Goal: Information Seeking & Learning: Learn about a topic

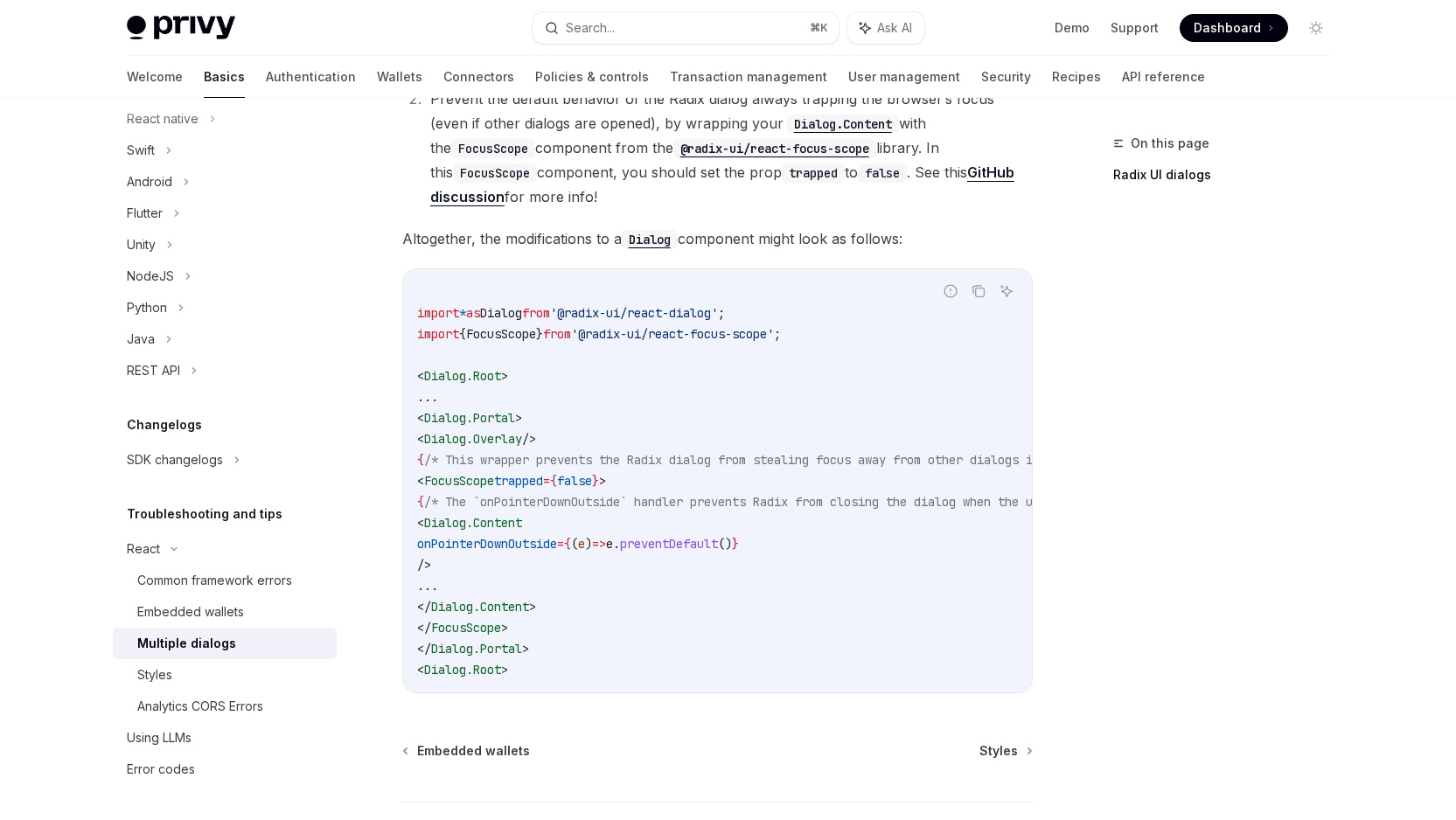
scroll to position [644, 0]
click at [494, 480] on span "FocusScope" at bounding box center [459, 480] width 70 height 16
drag, startPoint x: 499, startPoint y: 480, endPoint x: 620, endPoint y: 478, distance: 121.0
click at [606, 478] on span "< FocusScope trapped = { false } >" at bounding box center [511, 480] width 189 height 16
click at [666, 481] on code "import * as Dialog from '@radix-ui/react-dialog' ; import { FocusScope } from '…" at bounding box center [827, 480] width 819 height 399
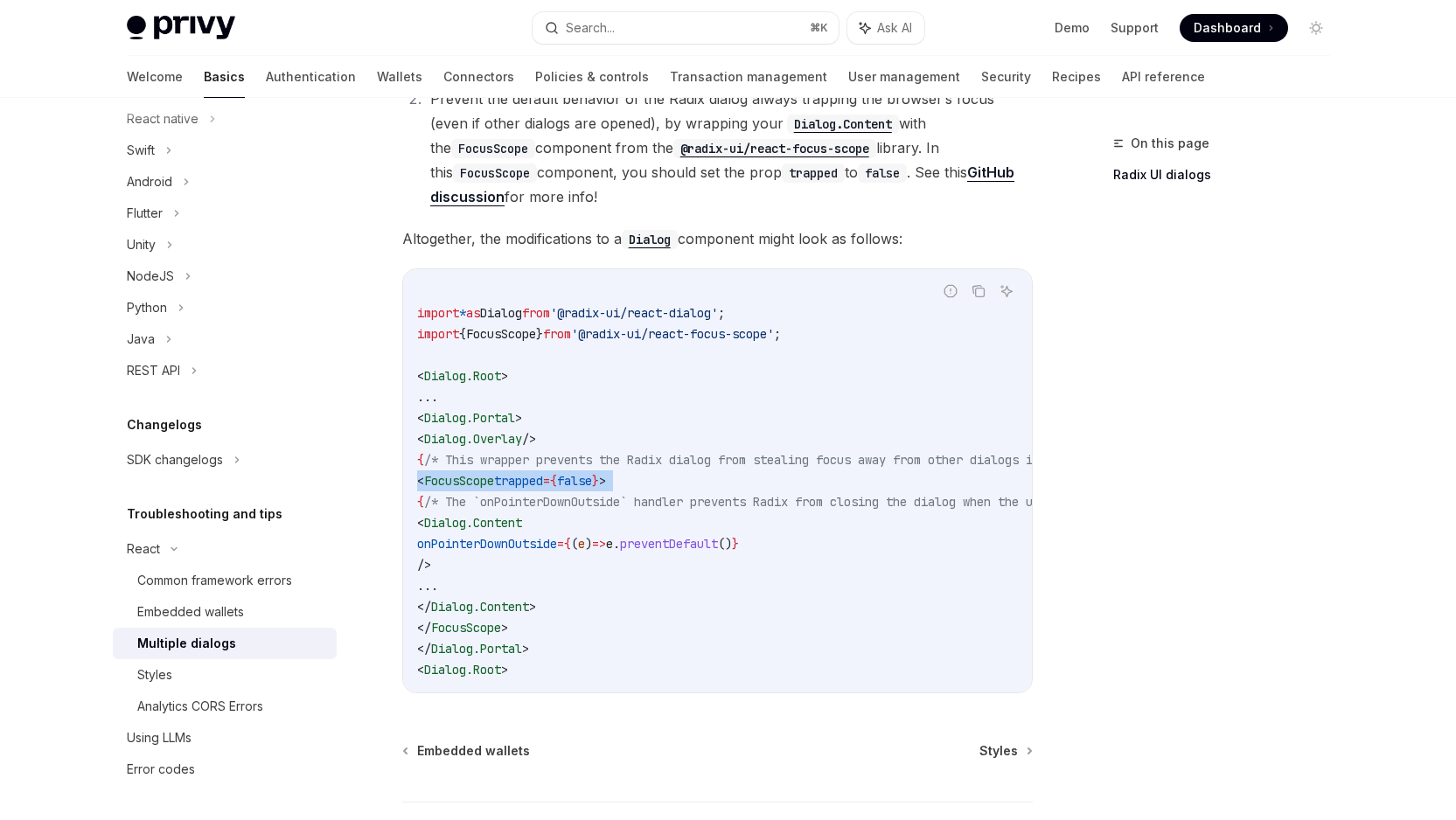
drag, startPoint x: 666, startPoint y: 481, endPoint x: 431, endPoint y: 484, distance: 235.0
click at [431, 484] on code "import * as Dialog from '@radix-ui/react-dialog' ; import { FocusScope } from '…" at bounding box center [827, 480] width 819 height 399
click at [568, 581] on code "import * as Dialog from '@radix-ui/react-dialog' ; import { FocusScope } from '…" at bounding box center [827, 480] width 819 height 399
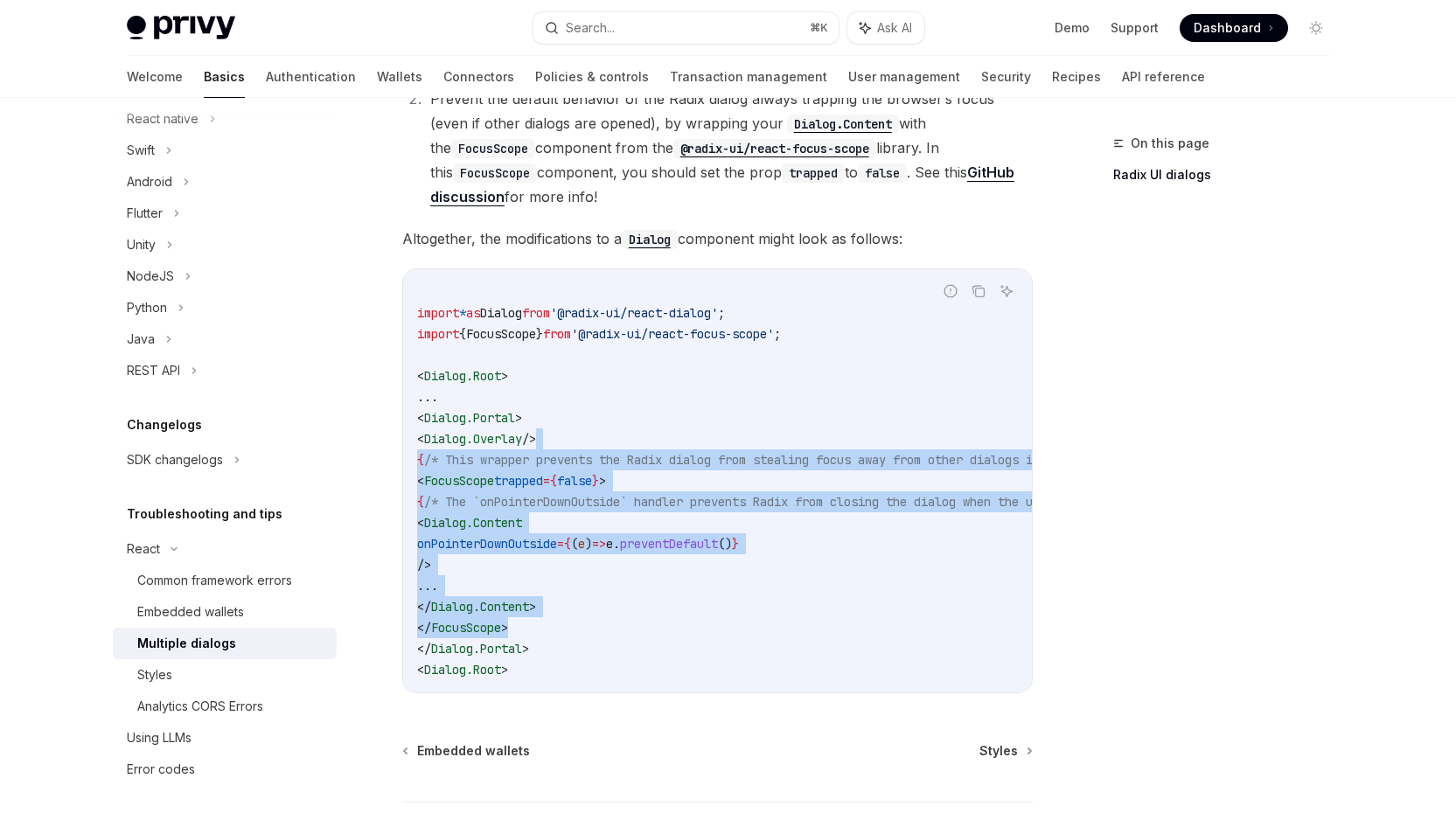
drag, startPoint x: 596, startPoint y: 622, endPoint x: 655, endPoint y: 446, distance: 185.6
click at [655, 446] on code "import * as Dialog from '@radix-ui/react-dialog' ; import { FocusScope } from '…" at bounding box center [827, 480] width 819 height 399
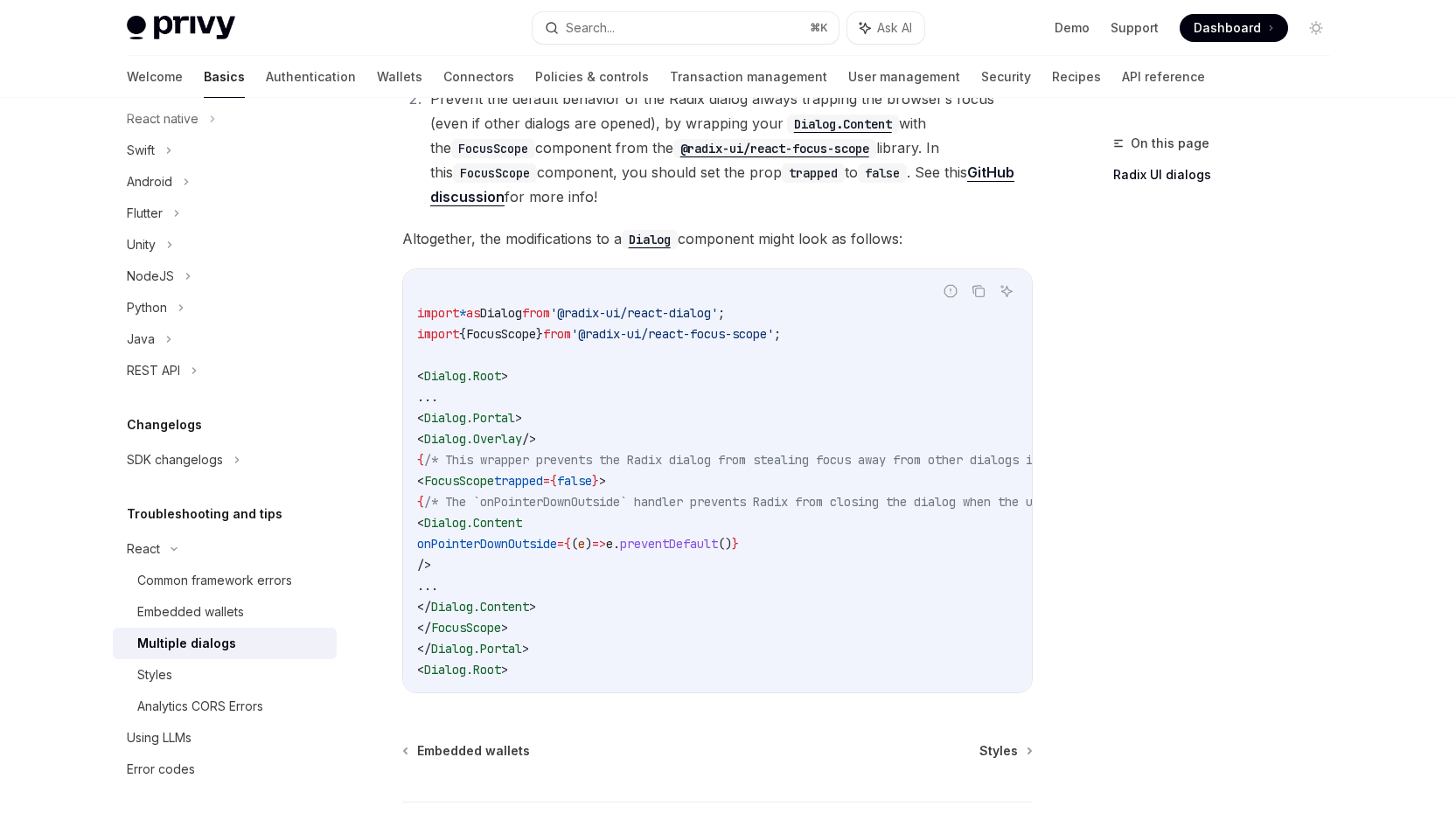
click at [640, 657] on code "import * as Dialog from '@radix-ui/react-dialog' ; import { FocusScope } from '…" at bounding box center [827, 480] width 819 height 399
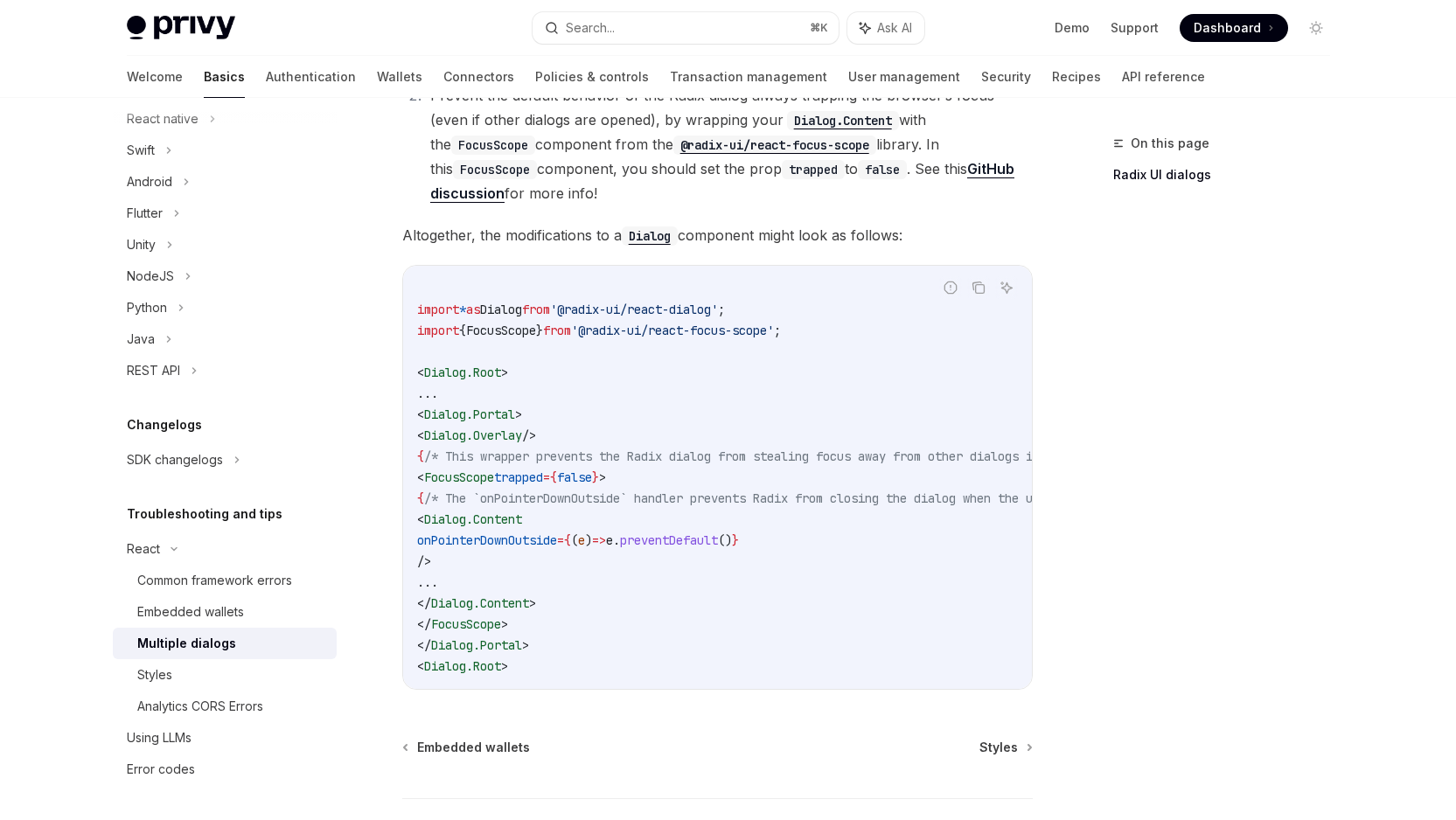
drag, startPoint x: 665, startPoint y: 685, endPoint x: 778, endPoint y: 692, distance: 113.2
click at [778, 689] on div "import * as Dialog from '@radix-ui/react-dialog' ; import { FocusScope } from '…" at bounding box center [717, 477] width 629 height 423
drag, startPoint x: 780, startPoint y: 685, endPoint x: 846, endPoint y: 684, distance: 66.0
click at [853, 685] on div "import * as Dialog from '@radix-ui/react-dialog' ; import { FocusScope } from '…" at bounding box center [717, 477] width 629 height 423
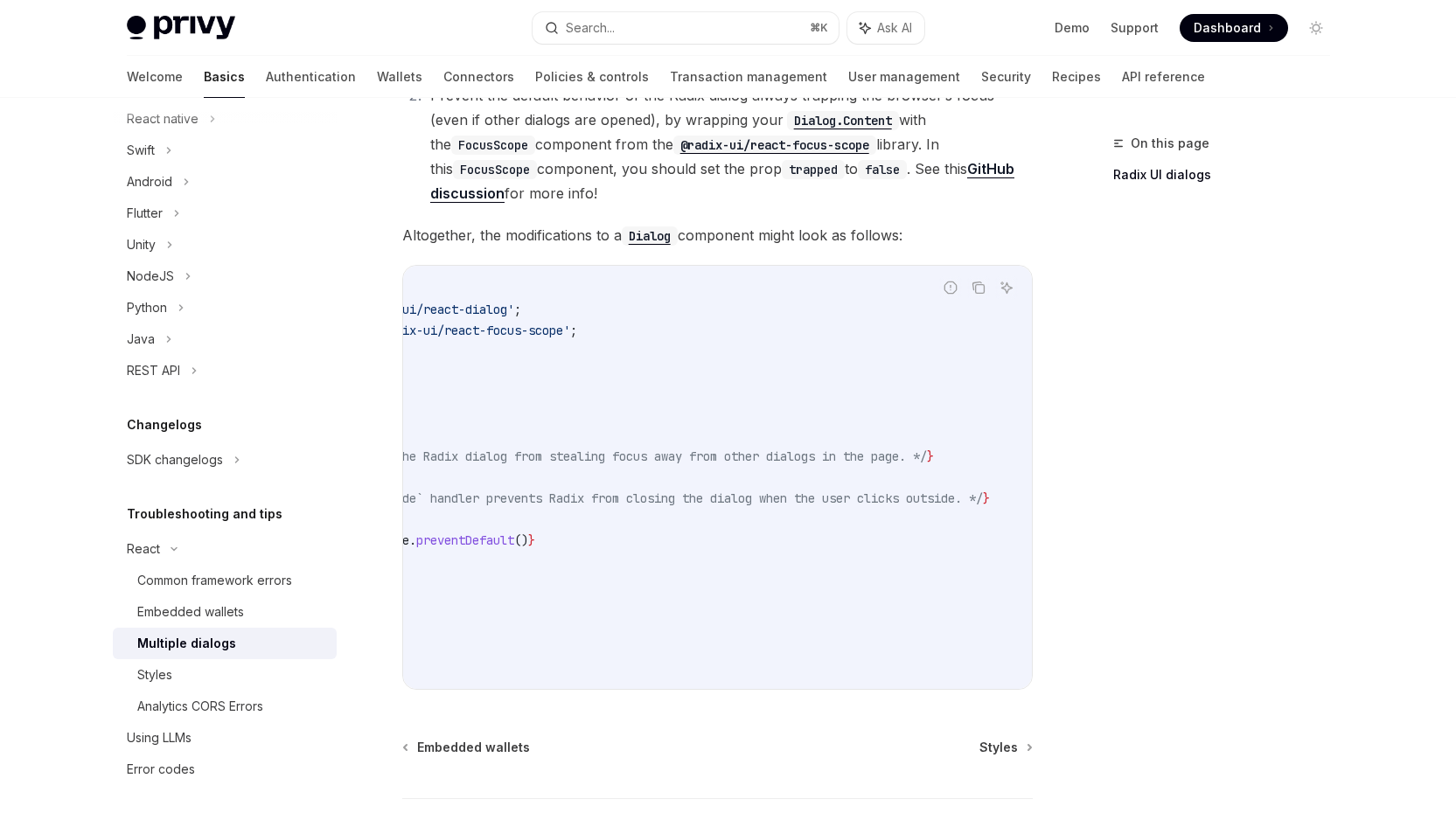
scroll to position [0, 0]
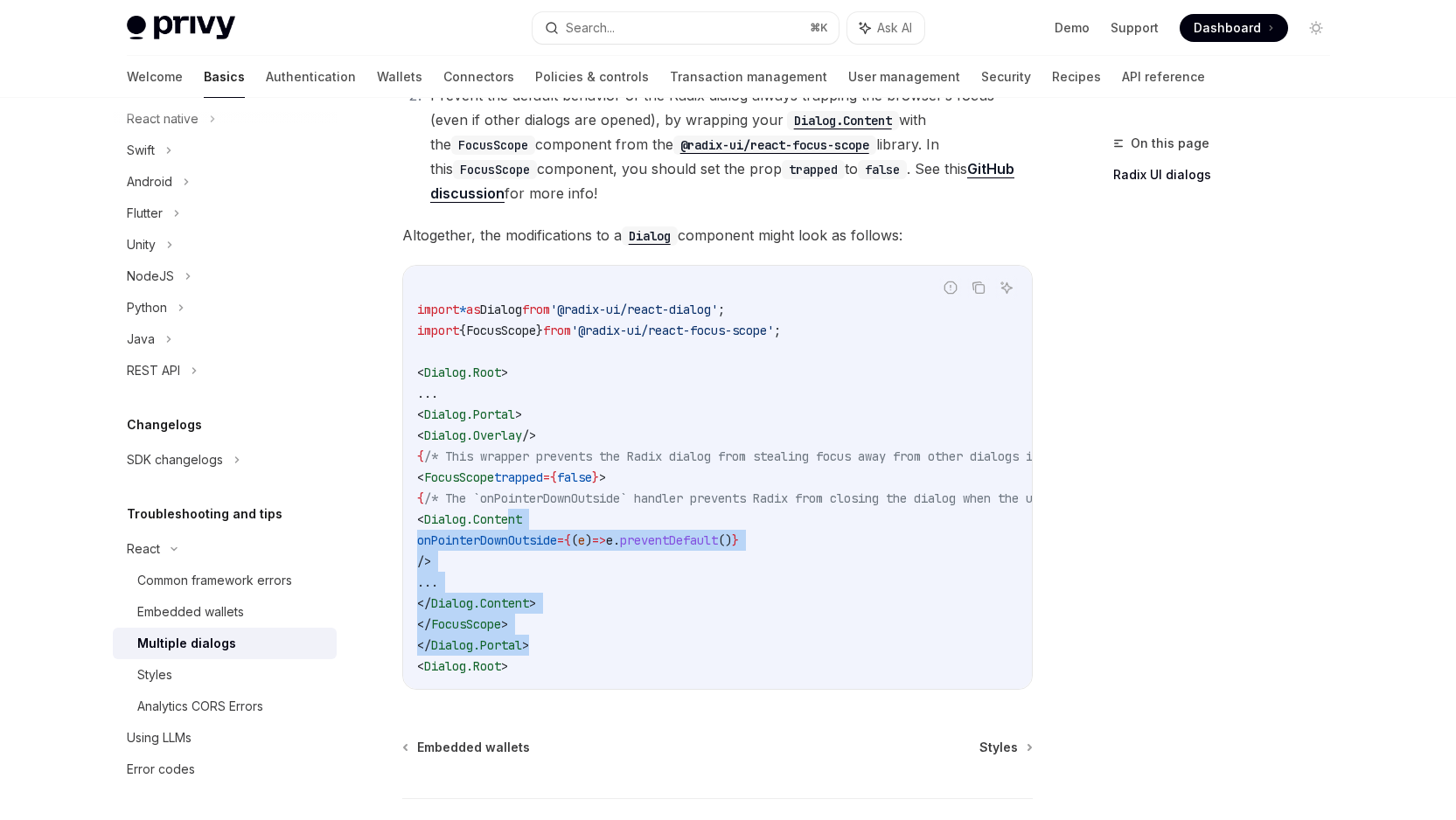
drag, startPoint x: 566, startPoint y: 650, endPoint x: 560, endPoint y: 520, distance: 130.1
click at [560, 520] on code "import * as Dialog from '@radix-ui/react-dialog' ; import { FocusScope } from '…" at bounding box center [827, 477] width 819 height 399
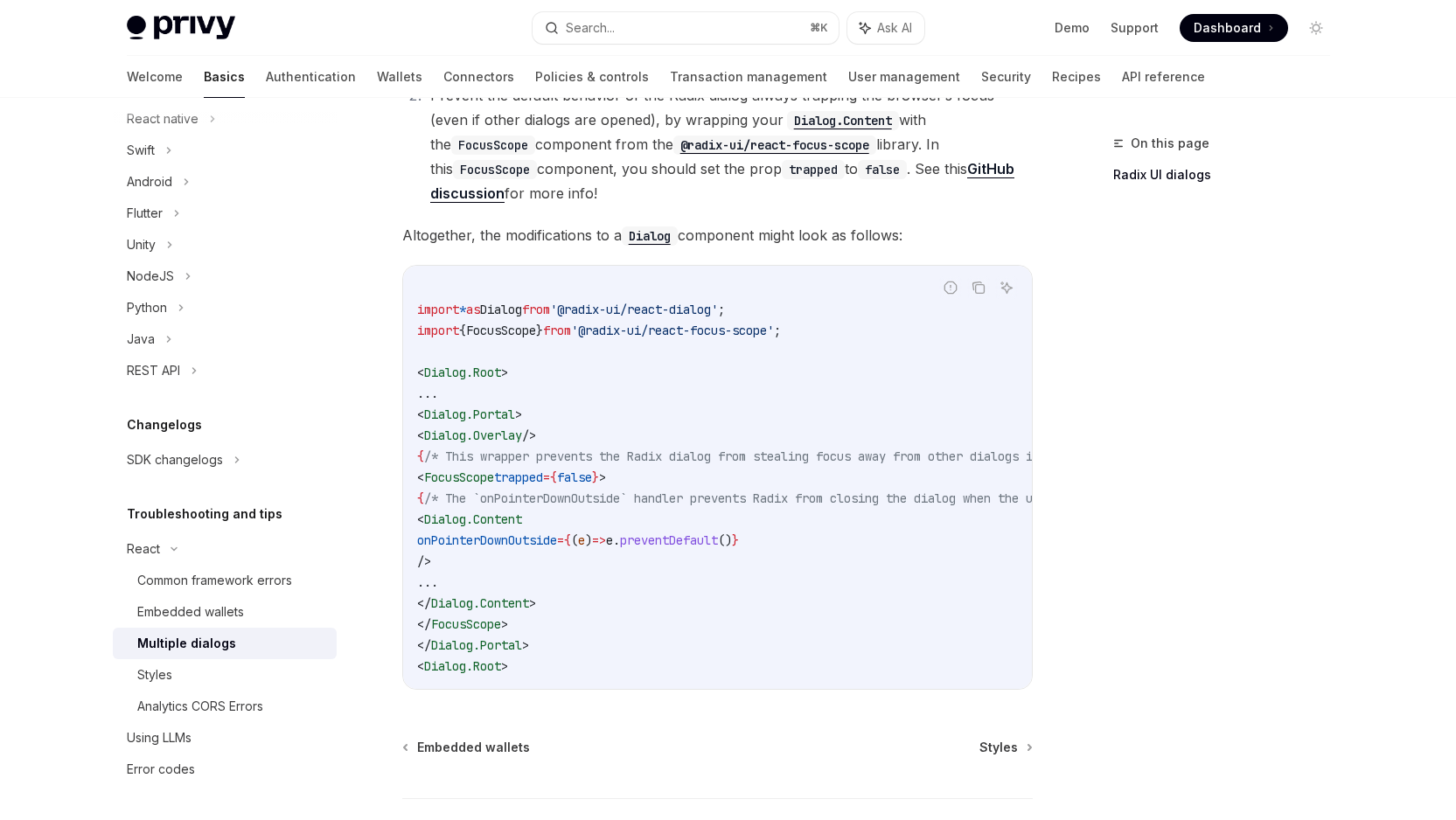
click at [584, 670] on code "import * as Dialog from '@radix-ui/react-dialog' ; import { FocusScope } from '…" at bounding box center [827, 477] width 819 height 399
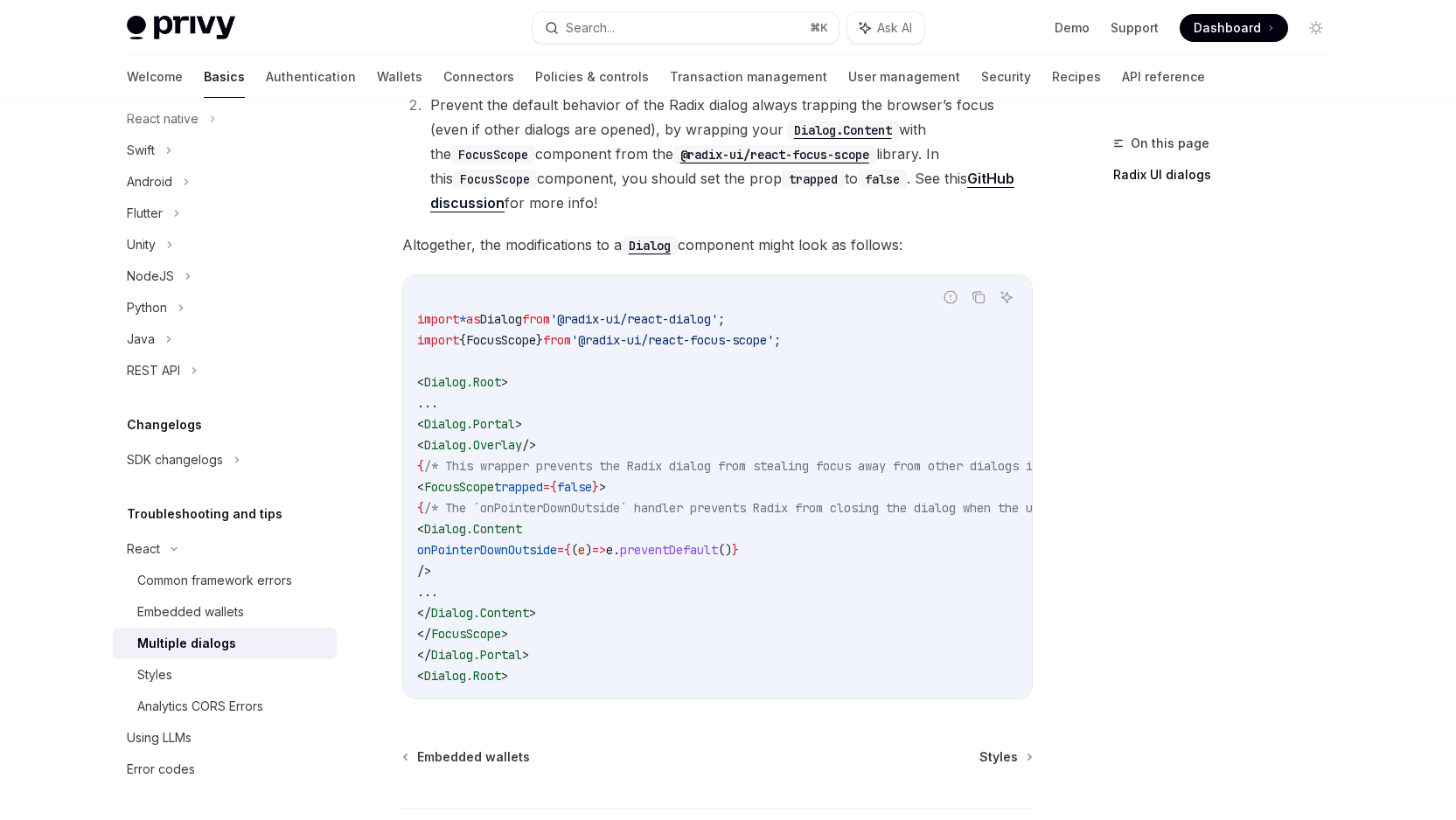
scroll to position [637, 0]
click at [543, 487] on span "trapped" at bounding box center [518, 487] width 49 height 16
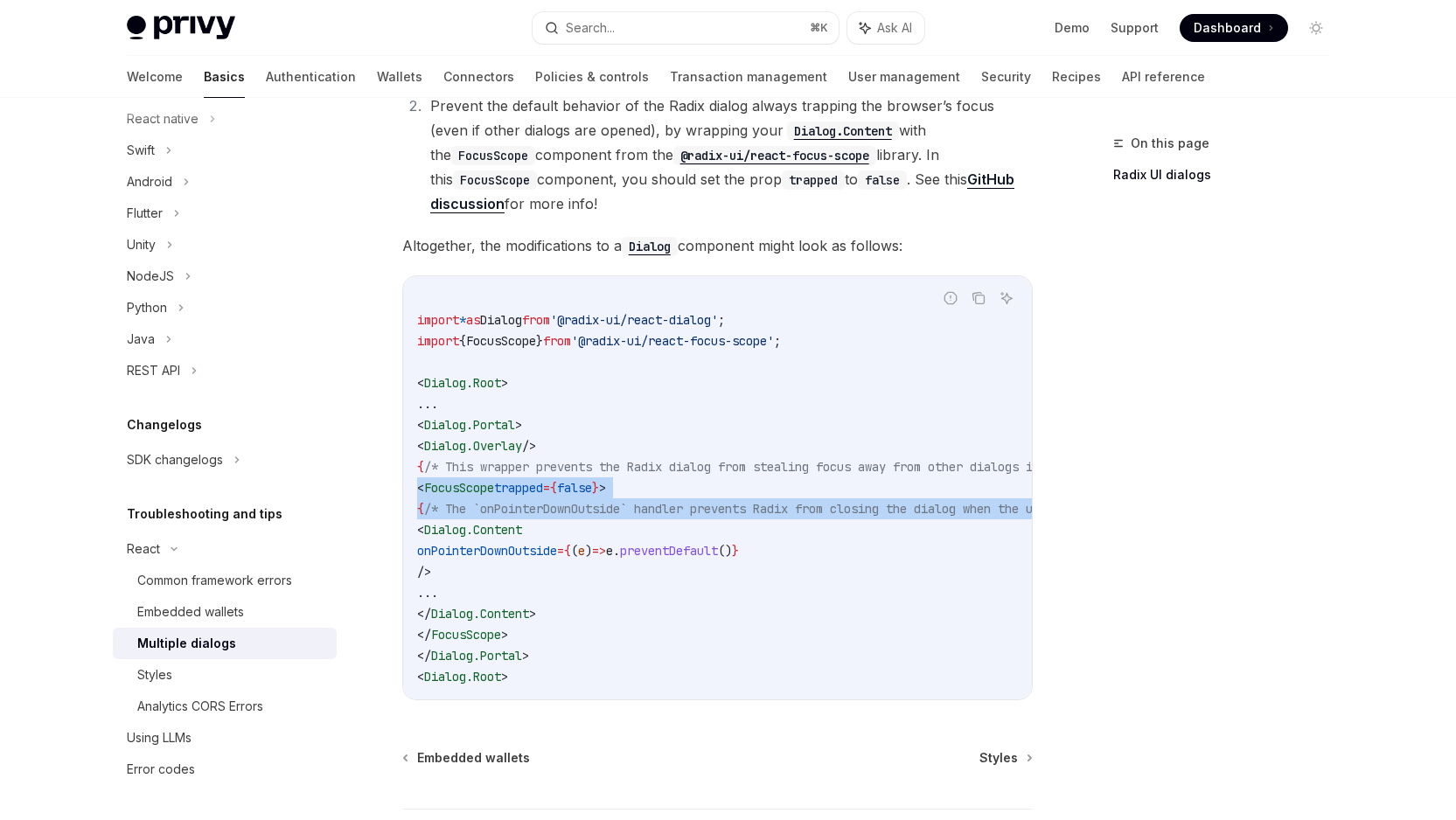
drag, startPoint x: 557, startPoint y: 487, endPoint x: 703, endPoint y: 504, distance: 147.0
click at [703, 504] on code "import * as Dialog from '@radix-ui/react-dialog' ; import { FocusScope } from '…" at bounding box center [827, 487] width 819 height 399
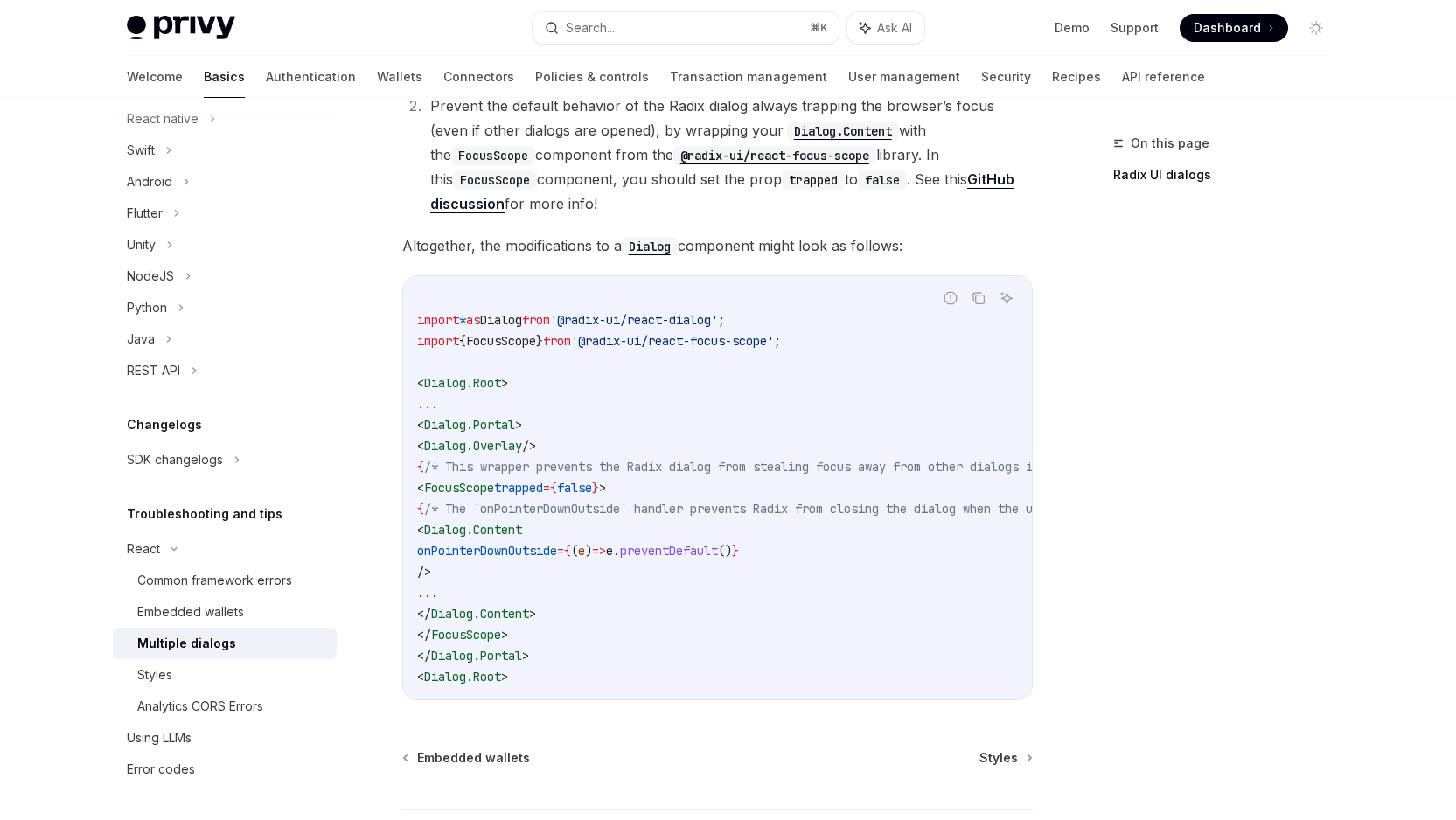
click at [727, 468] on span "/* This wrapper prevents the Radix dialog from stealing focus away from other d…" at bounding box center [777, 466] width 707 height 16
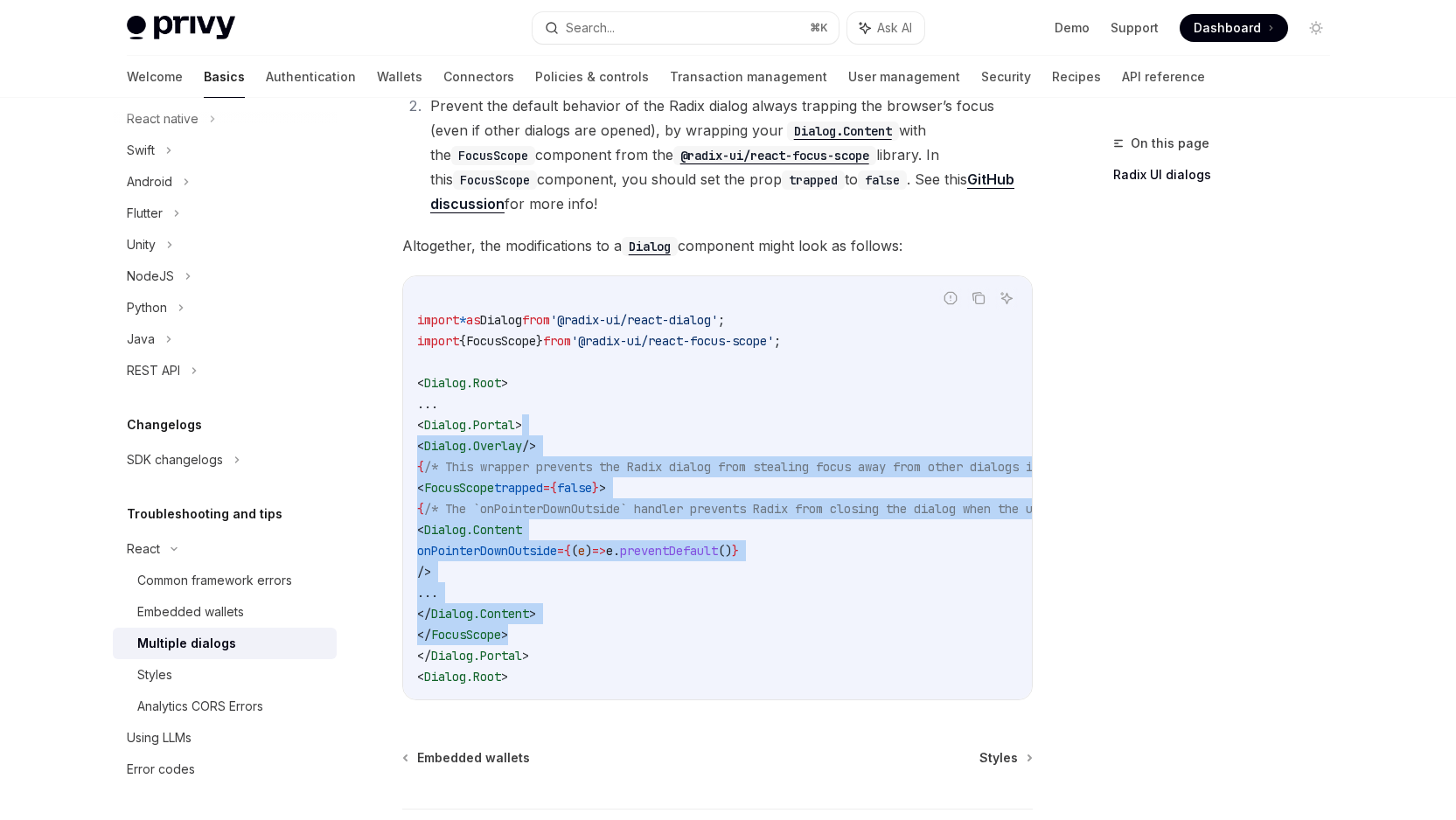
drag, startPoint x: 732, startPoint y: 417, endPoint x: 720, endPoint y: 641, distance: 224.3
click at [720, 641] on code "import * as Dialog from '@radix-ui/react-dialog' ; import { FocusScope } from '…" at bounding box center [827, 487] width 819 height 399
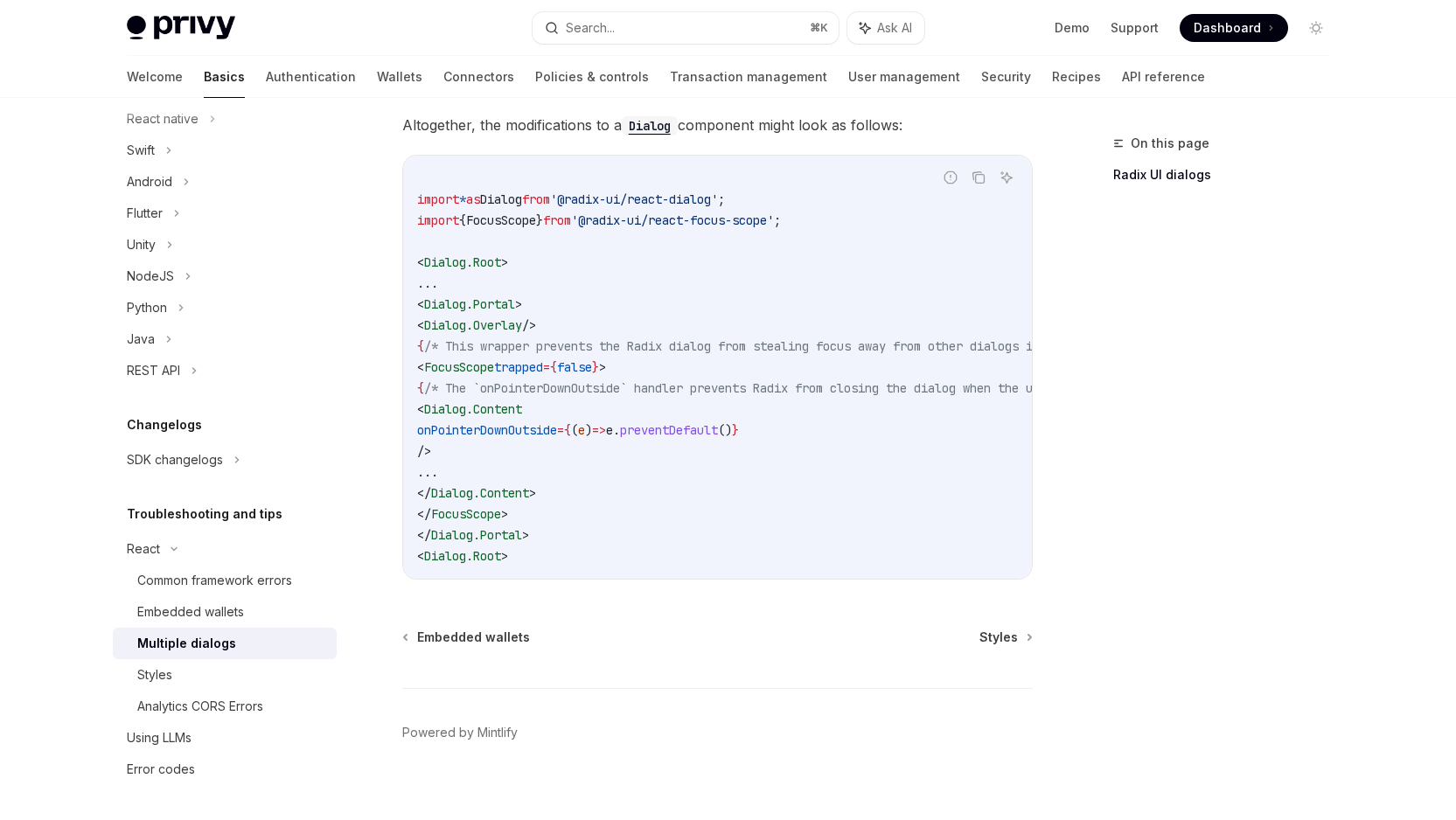
scroll to position [784, 0]
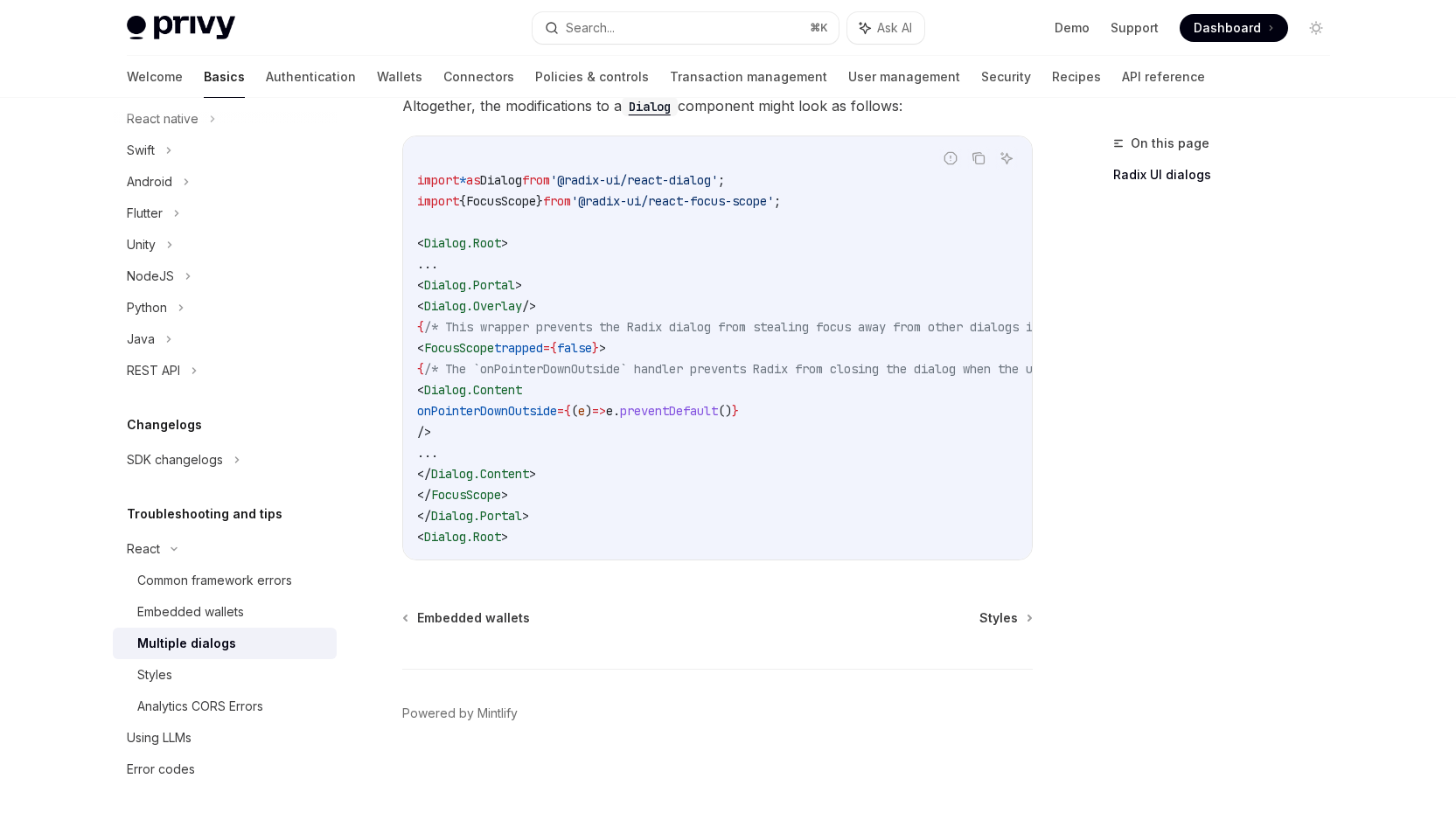
click at [720, 641] on div "Embedded wallets Styles Powered by [PERSON_NAME]" at bounding box center [717, 714] width 630 height 210
click at [920, 487] on code "import * as Dialog from '@radix-ui/react-dialog' ; import { FocusScope } from '…" at bounding box center [827, 348] width 819 height 399
click at [643, 260] on code "import * as Dialog from '@radix-ui/react-dialog' ; import { FocusScope } from '…" at bounding box center [827, 348] width 819 height 399
click at [563, 355] on code "import * as Dialog from '@radix-ui/react-dialog' ; import { FocusScope } from '…" at bounding box center [827, 348] width 819 height 399
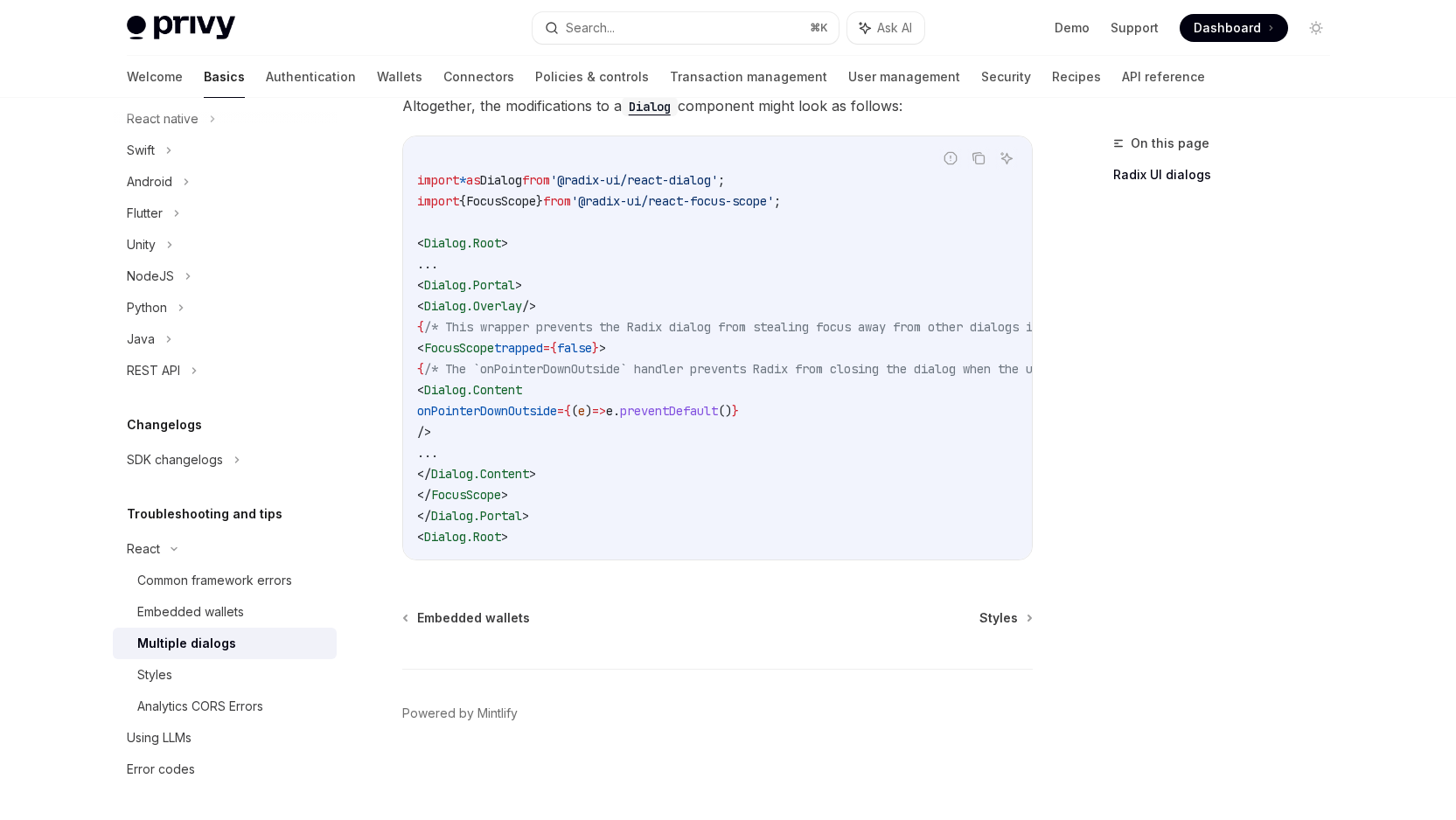
click at [563, 355] on code "import * as Dialog from '@radix-ui/react-dialog' ; import { FocusScope } from '…" at bounding box center [827, 348] width 819 height 399
click at [700, 542] on code "import * as Dialog from '@radix-ui/react-dialog' ; import { FocusScope } from '…" at bounding box center [827, 348] width 819 height 399
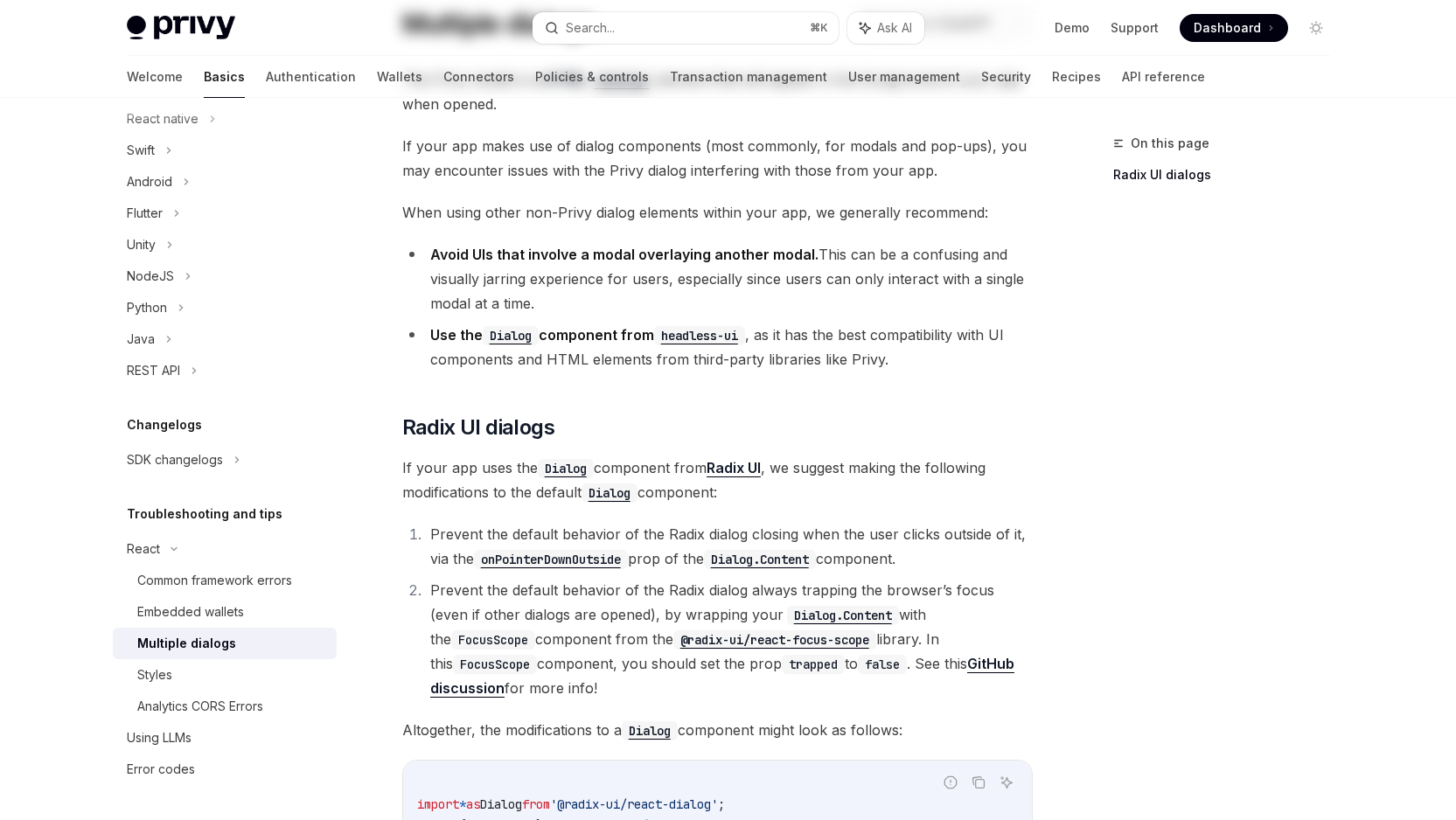
scroll to position [0, 0]
